Goal: Use online tool/utility: Utilize a website feature to perform a specific function

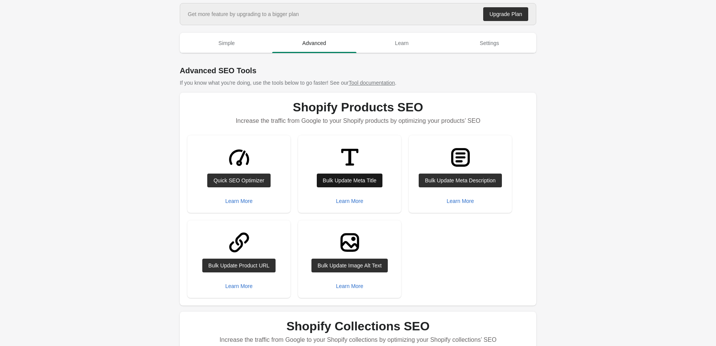
click at [352, 180] on div "Bulk Update Meta Title" at bounding box center [350, 181] width 54 height 6
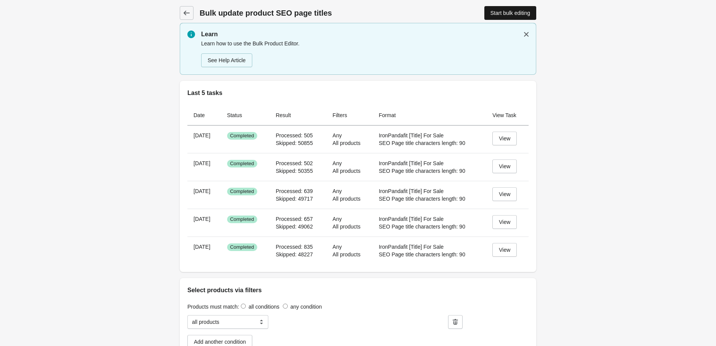
click at [495, 15] on div "Start bulk editing" at bounding box center [511, 13] width 40 height 6
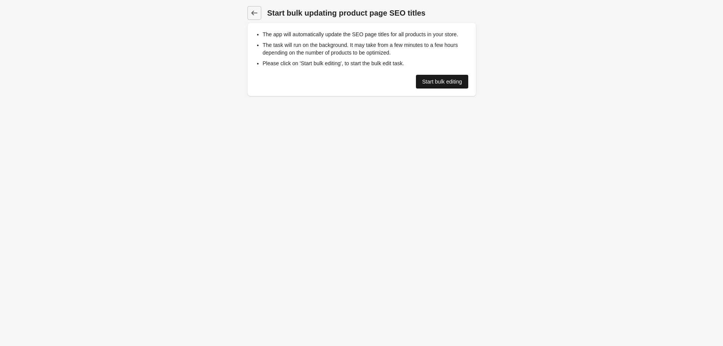
click at [443, 80] on div "Start bulk editing" at bounding box center [442, 82] width 40 height 6
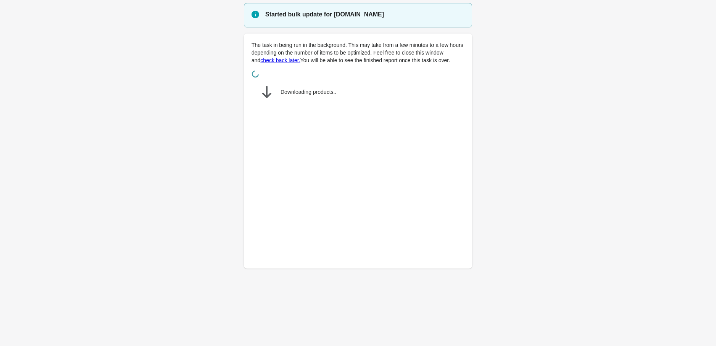
click at [614, 203] on main "Started bulk update for nilelinendress.myshopify.com The task in being run in t…" at bounding box center [358, 140] width 716 height 275
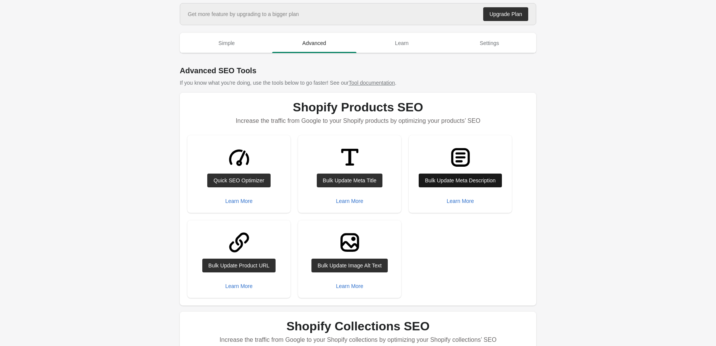
click at [436, 179] on div "Bulk Update Meta Description" at bounding box center [460, 181] width 71 height 6
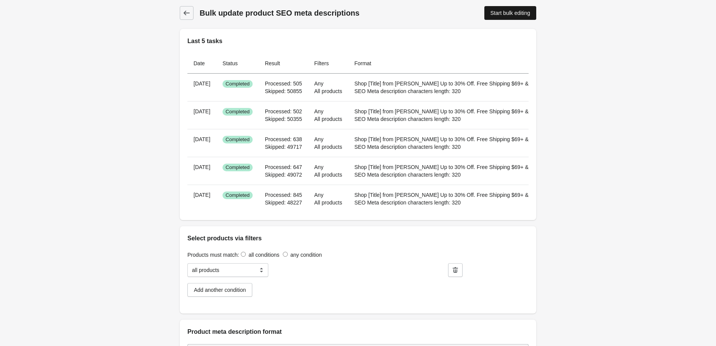
click at [491, 12] on div "Start bulk editing" at bounding box center [511, 13] width 40 height 6
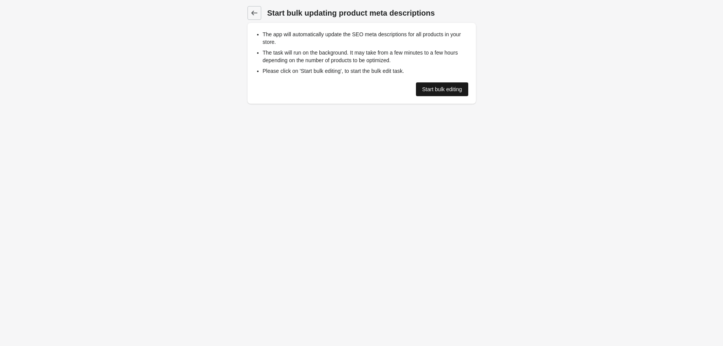
click at [423, 90] on div "Start bulk editing" at bounding box center [442, 89] width 40 height 6
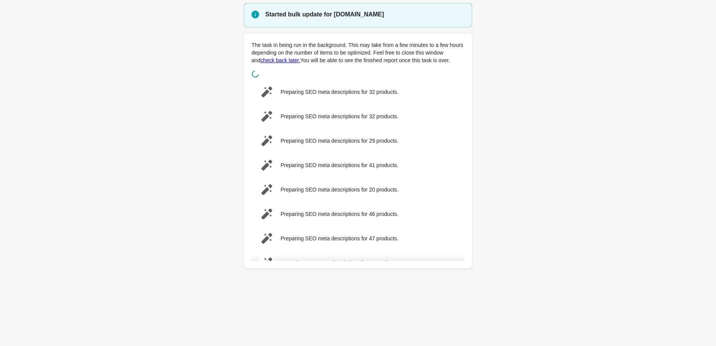
click at [589, 183] on main "Started bulk update for [DOMAIN_NAME] The task in being run in the background. …" at bounding box center [358, 140] width 716 height 275
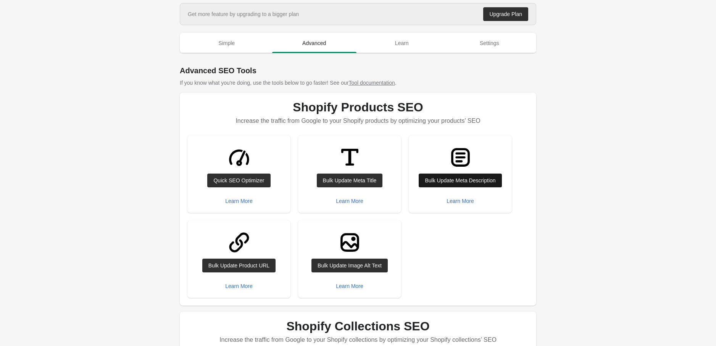
click at [456, 184] on link "Bulk Update Meta Description" at bounding box center [460, 181] width 83 height 14
